Goal: Information Seeking & Learning: Learn about a topic

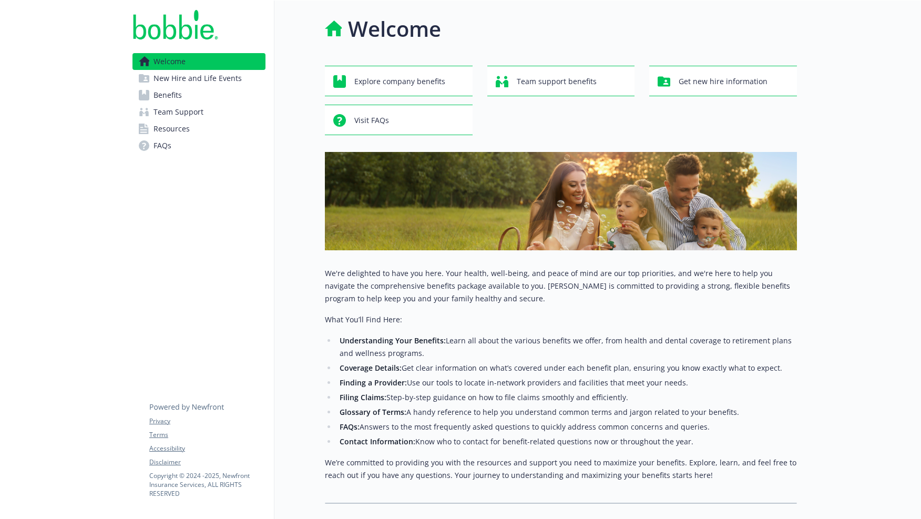
click at [164, 90] on span "Benefits" at bounding box center [167, 95] width 28 height 17
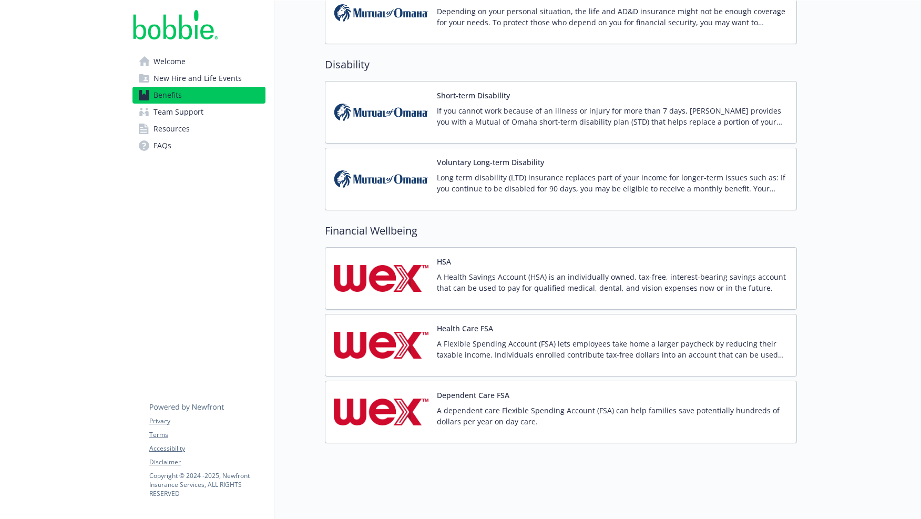
scroll to position [638, 0]
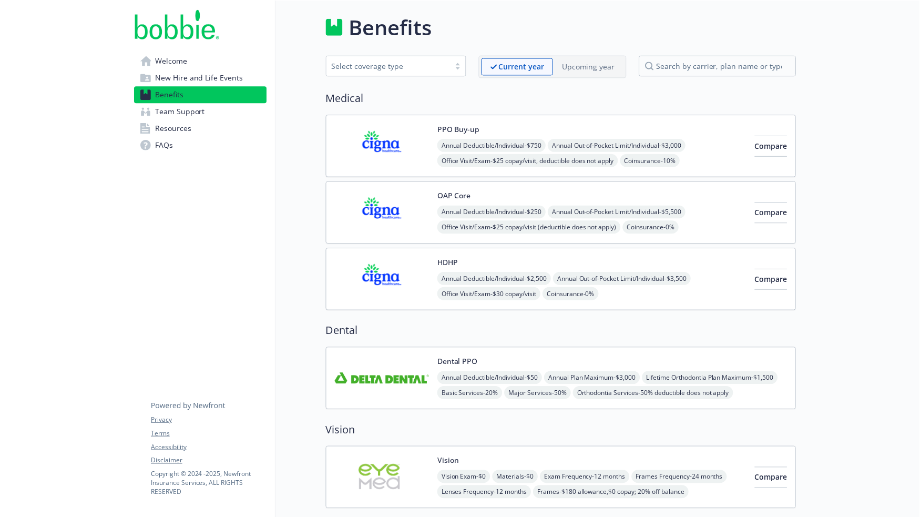
scroll to position [0, 0]
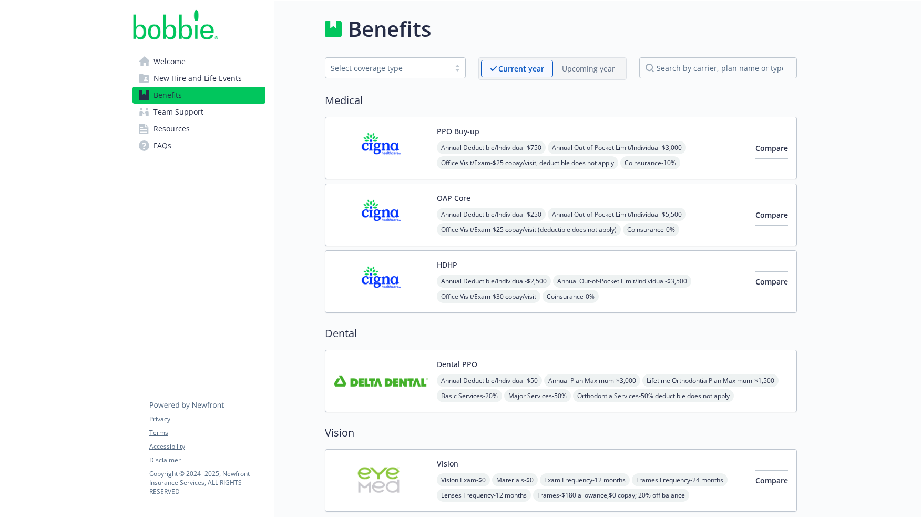
click at [177, 54] on span "Welcome" at bounding box center [169, 61] width 32 height 17
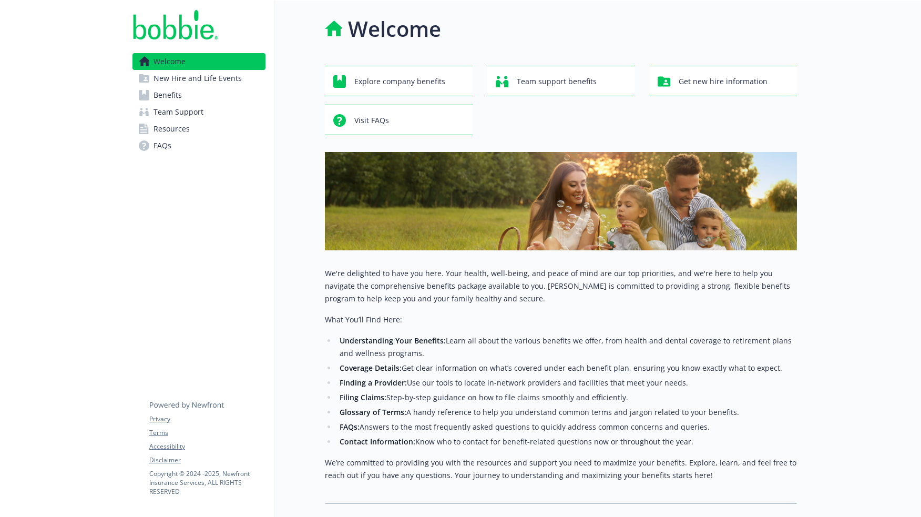
click at [401, 330] on div "We're delighted to have you here. Your health, well-being, and peace of mind ar…" at bounding box center [561, 374] width 472 height 214
click at [214, 124] on link "Resources" at bounding box center [197, 128] width 133 height 17
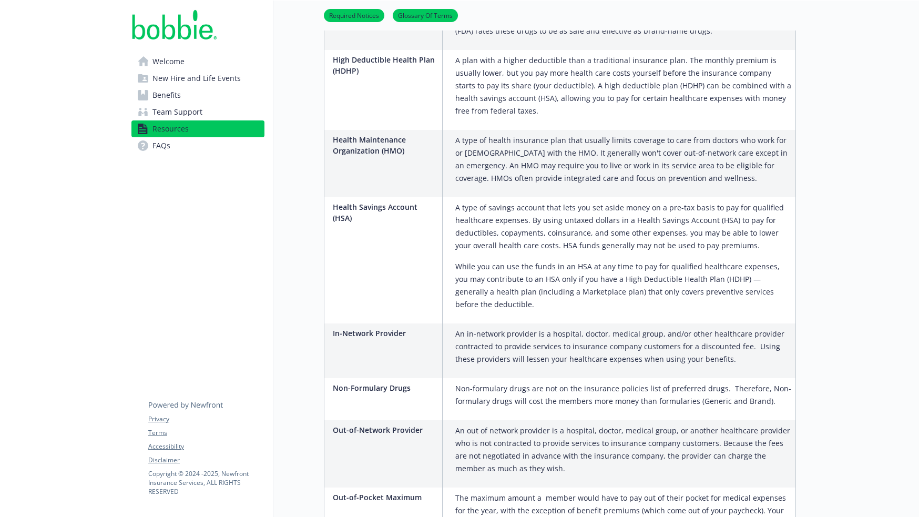
scroll to position [1261, 0]
